Goal: Task Accomplishment & Management: Manage account settings

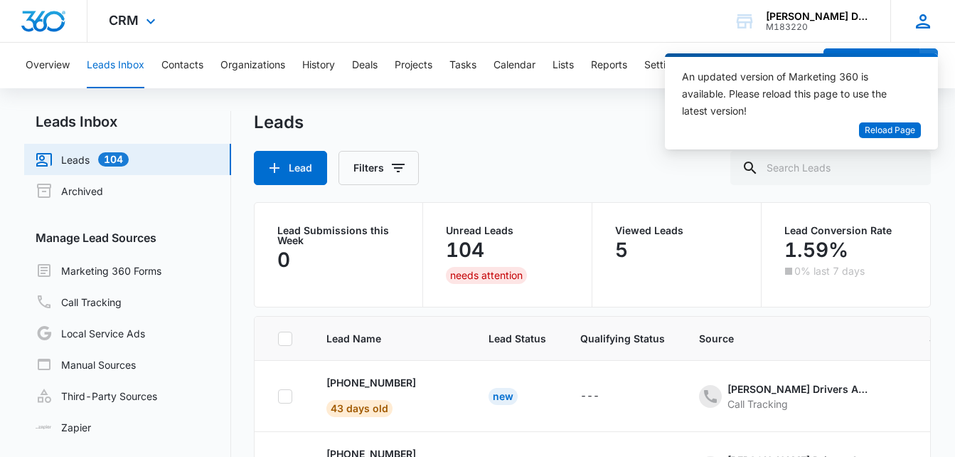
click at [912, 35] on div "[PERSON_NAME] [EMAIL_ADDRESS][DOMAIN_NAME] My Profile Notifications Support Log…" at bounding box center [922, 21] width 65 height 42
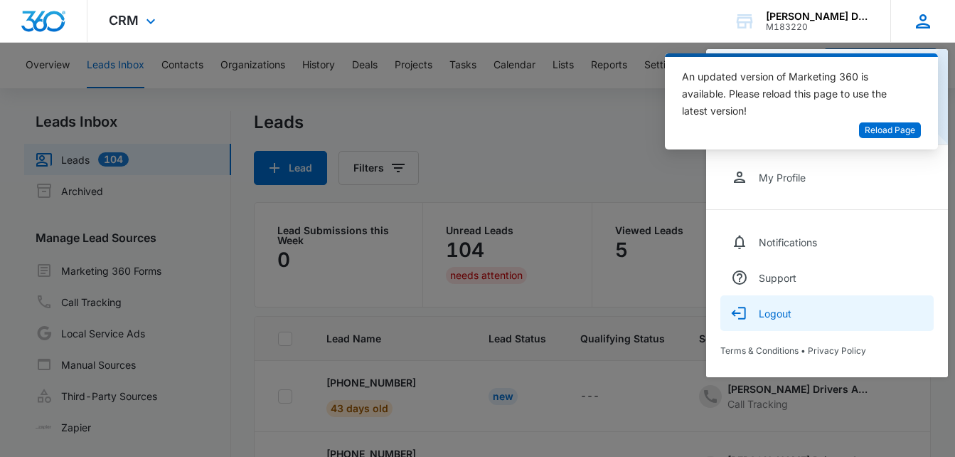
click at [763, 299] on button "Logout" at bounding box center [826, 313] width 213 height 36
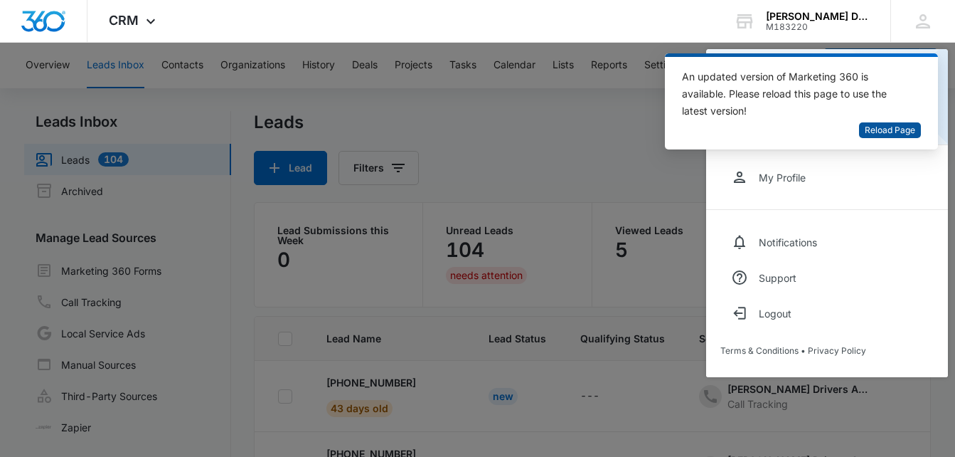
click at [880, 133] on span "Reload Page" at bounding box center [890, 131] width 50 height 14
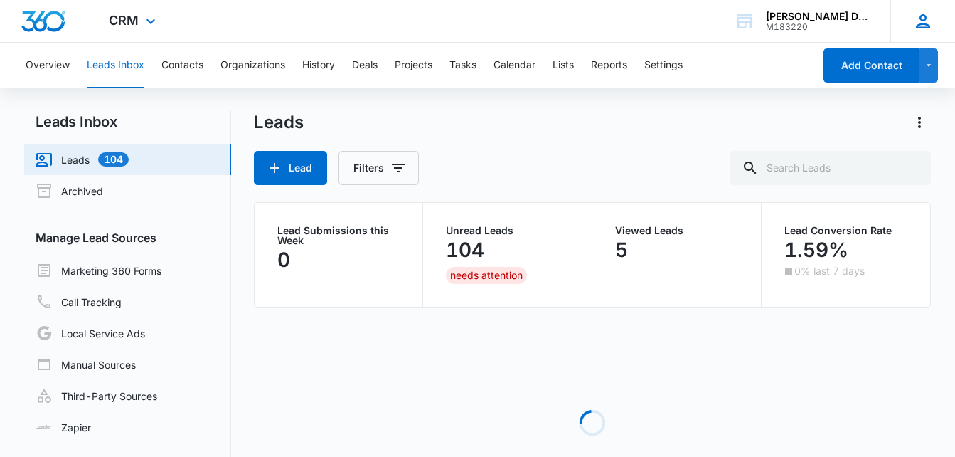
click at [912, 17] on div "[PERSON_NAME] [EMAIL_ADDRESS][DOMAIN_NAME] My Profile Notifications Support Log…" at bounding box center [922, 21] width 65 height 42
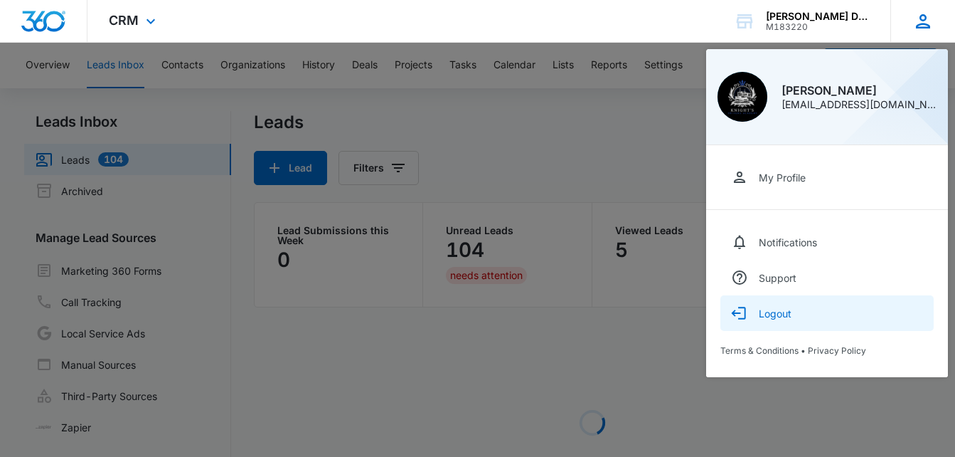
click at [772, 320] on button "Logout" at bounding box center [826, 313] width 213 height 36
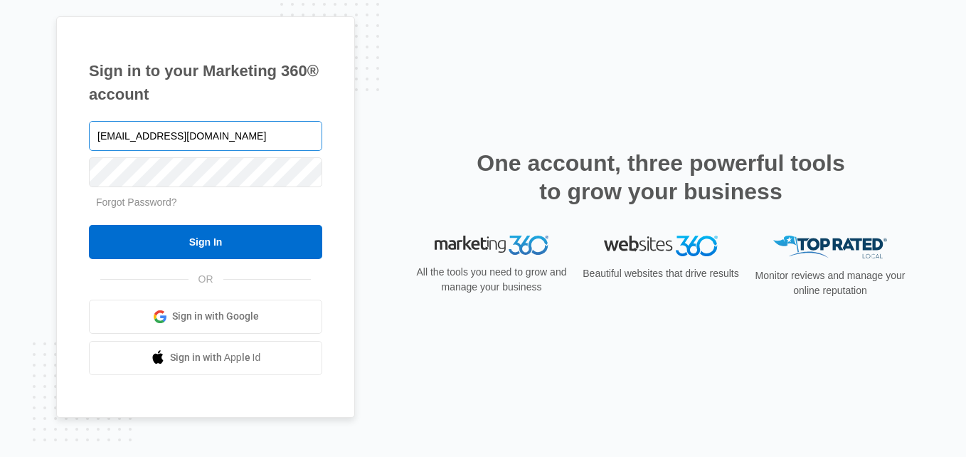
click at [151, 145] on input "Rochellebouknight@gmail.com" at bounding box center [205, 136] width 233 height 30
type input "Trustedkingtransportation@gmail.com"
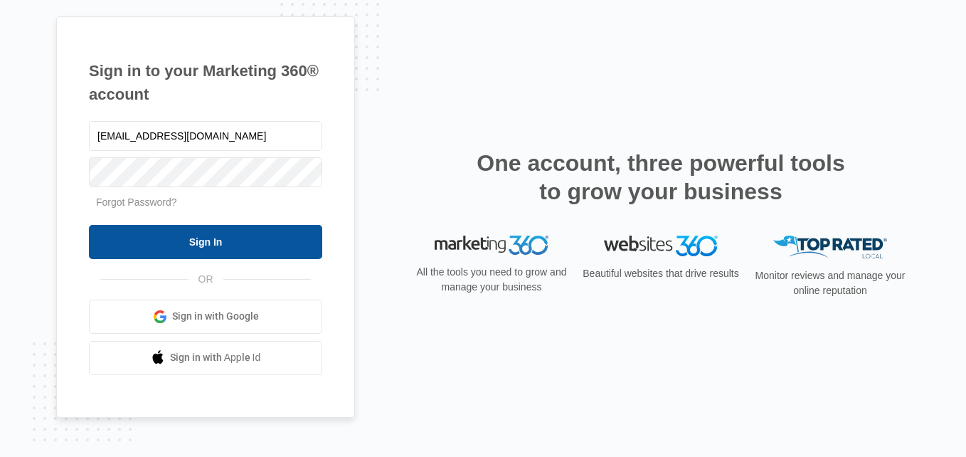
drag, startPoint x: 265, startPoint y: 224, endPoint x: 259, endPoint y: 231, distance: 9.6
click at [262, 227] on input "Sign In" at bounding box center [205, 242] width 233 height 34
